Goal: Information Seeking & Learning: Understand process/instructions

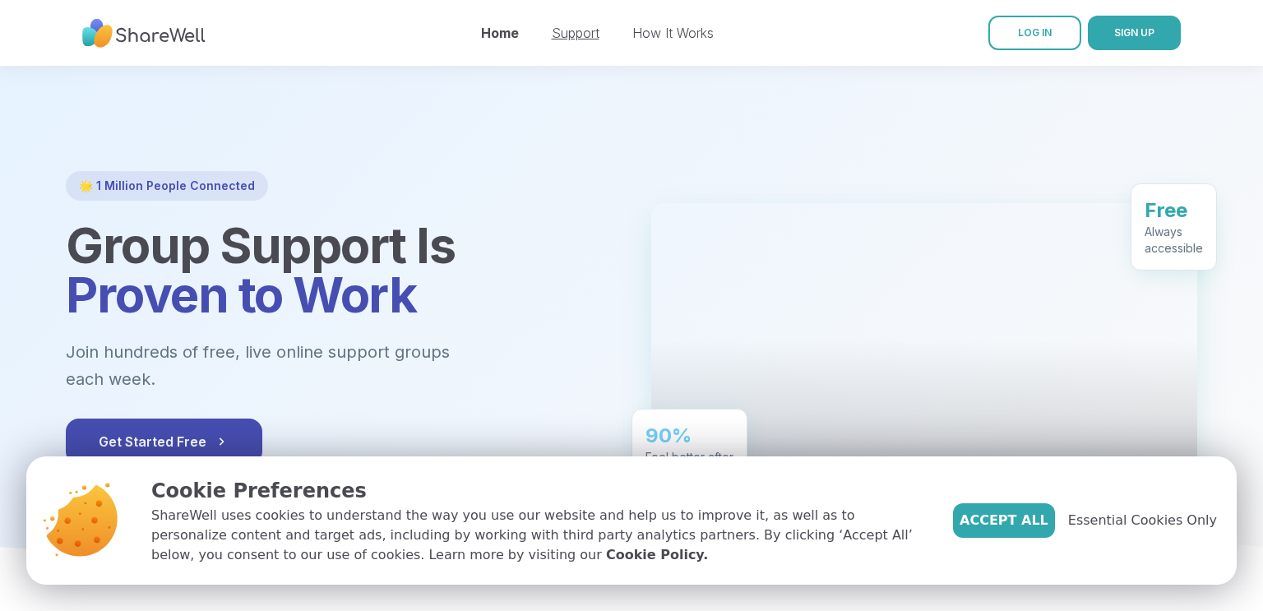
click at [590, 27] on link "Support" at bounding box center [576, 33] width 48 height 16
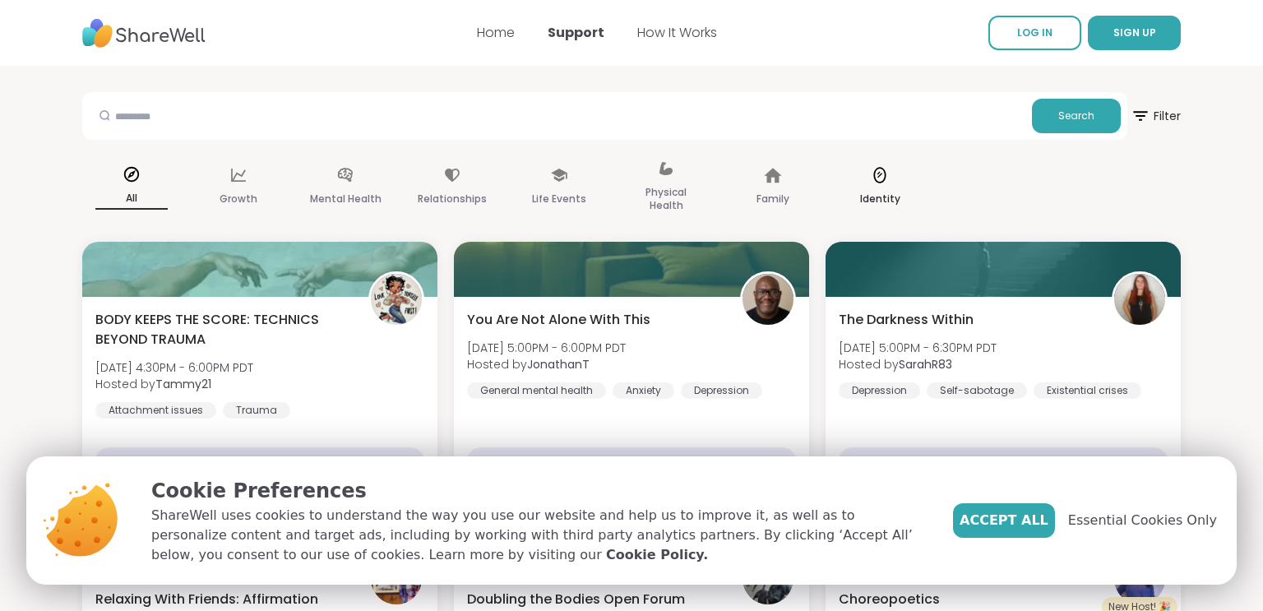
click at [912, 158] on div "Identity" at bounding box center [879, 187] width 99 height 82
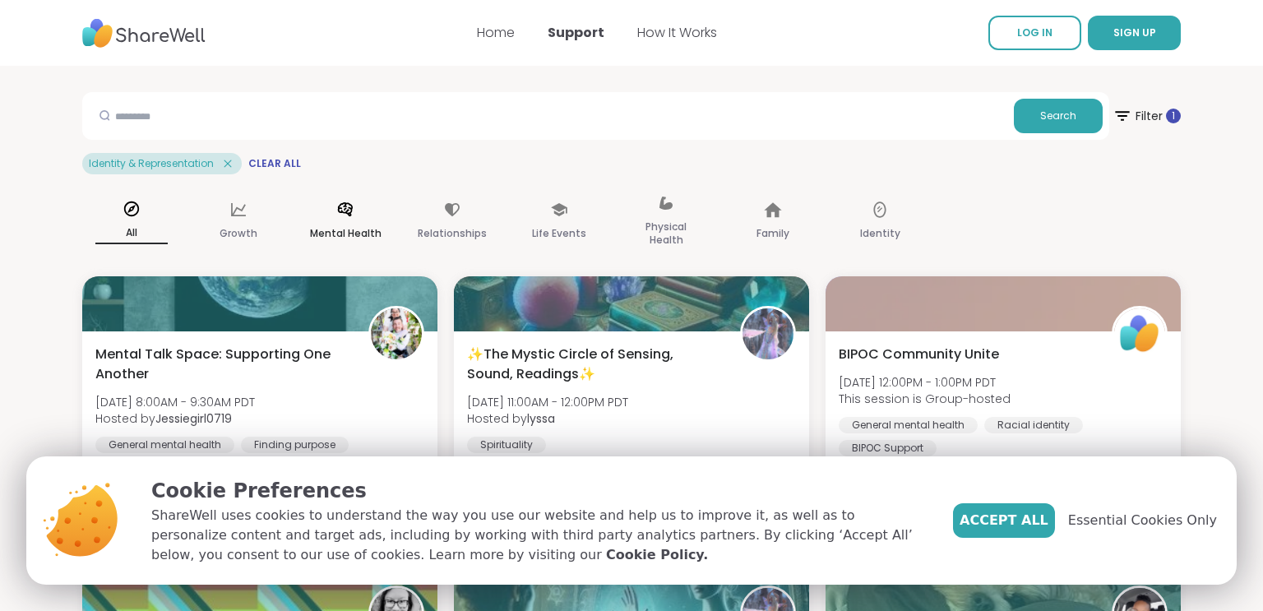
click at [371, 224] on p "Mental Health" at bounding box center [346, 234] width 72 height 20
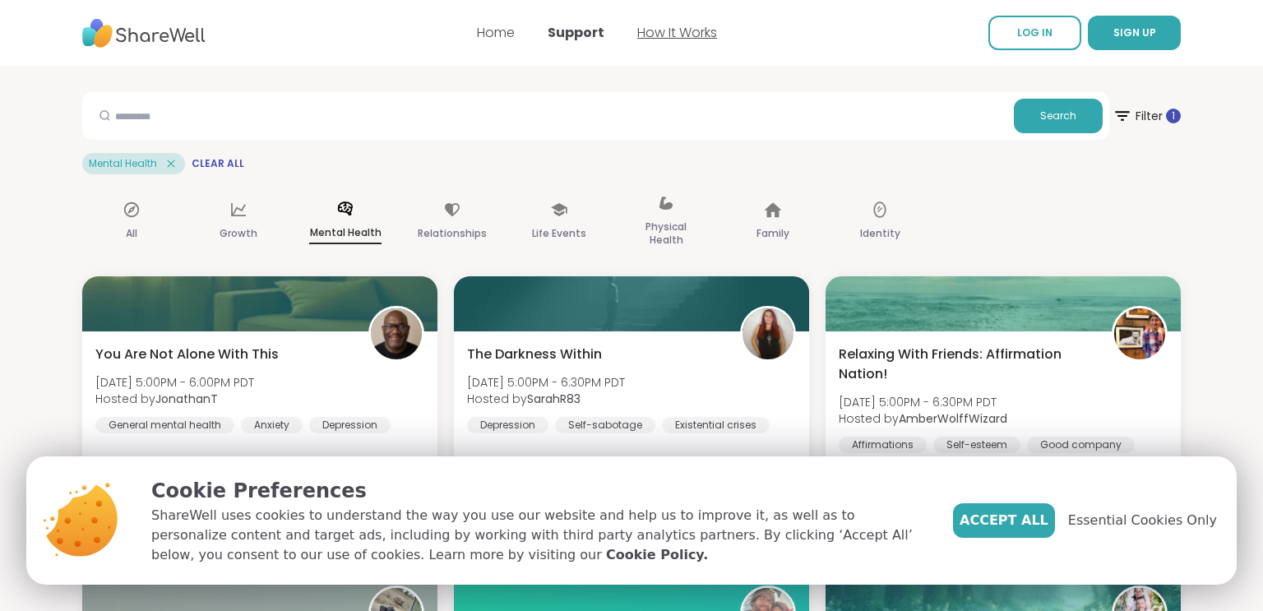
click at [644, 35] on link "How It Works" at bounding box center [677, 32] width 80 height 19
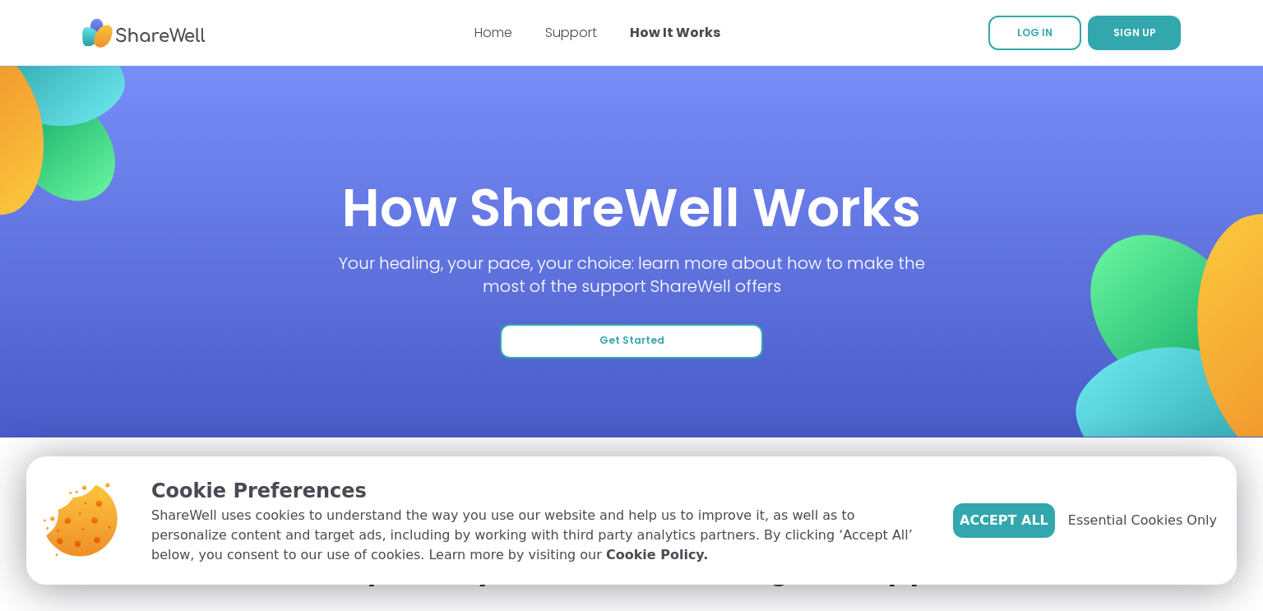
click at [682, 331] on button "Get Started" at bounding box center [631, 341] width 263 height 35
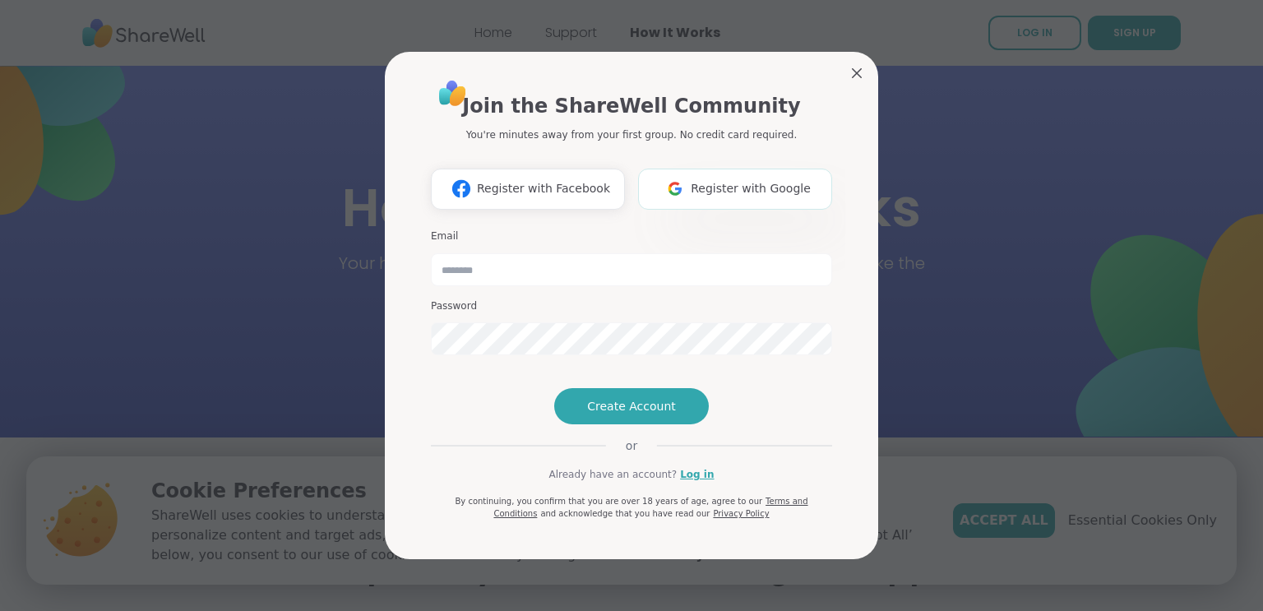
click at [736, 169] on button "Register with Google" at bounding box center [735, 189] width 194 height 41
click at [716, 169] on button "Register with Google" at bounding box center [735, 189] width 194 height 41
